Goal: Communication & Community: Share content

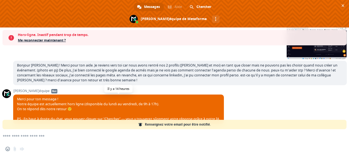
scroll to position [389, 0]
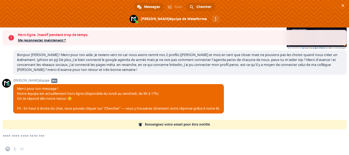
click at [200, 5] on span "Chercher" at bounding box center [203, 7] width 15 height 8
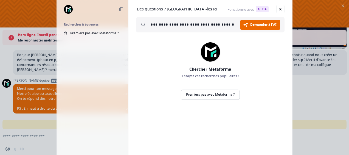
scroll to position [0, 0]
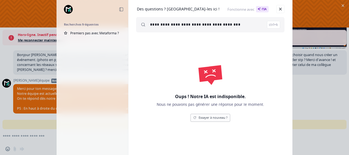
type input "**********"
click at [209, 116] on link "Essayer à nouveau ?" at bounding box center [210, 118] width 40 height 8
click at [216, 117] on link "Essayer à nouveau ?" at bounding box center [210, 118] width 40 height 8
click at [280, 6] on link "Fermer" at bounding box center [280, 9] width 8 height 8
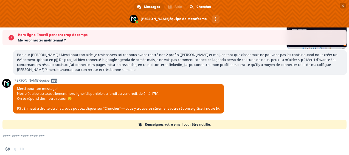
scroll to position [266, 0]
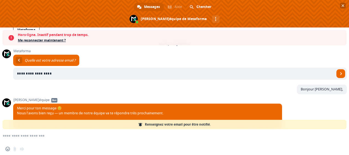
click at [343, 6] on span "Fermer le chat" at bounding box center [342, 5] width 3 height 3
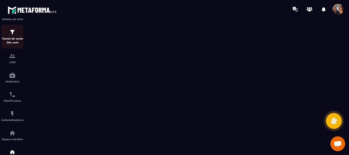
scroll to position [0, 0]
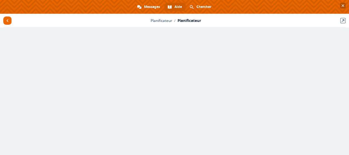
click at [344, 5] on span "Fermer le chat" at bounding box center [343, 6] width 6 height 6
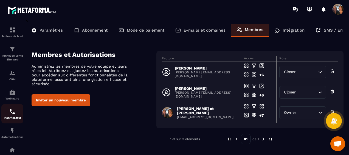
click at [12, 115] on img at bounding box center [12, 111] width 7 height 7
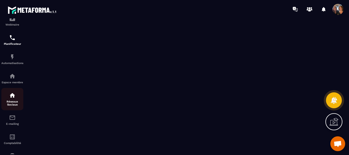
scroll to position [82, 0]
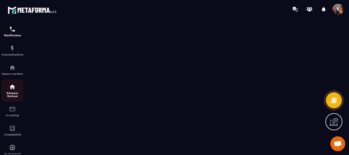
click at [12, 92] on div "Réseaux Sociaux" at bounding box center [12, 90] width 22 height 14
click at [13, 90] on img at bounding box center [12, 86] width 7 height 7
click at [12, 89] on img at bounding box center [12, 86] width 7 height 7
click at [13, 93] on p "Réseaux Sociaux" at bounding box center [12, 94] width 22 height 6
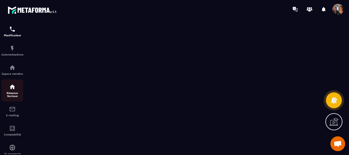
click at [13, 93] on p "Réseaux Sociaux" at bounding box center [12, 94] width 22 height 6
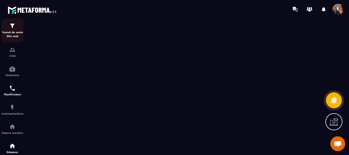
scroll to position [0, 0]
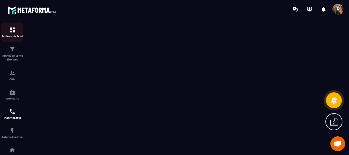
click at [14, 33] on div "Tableau de bord" at bounding box center [12, 32] width 22 height 11
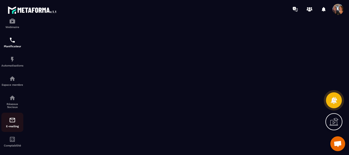
scroll to position [82, 0]
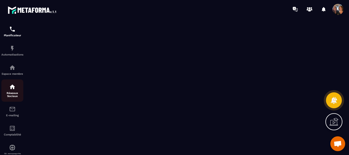
click at [13, 92] on div "Réseaux Sociaux" at bounding box center [12, 90] width 22 height 14
